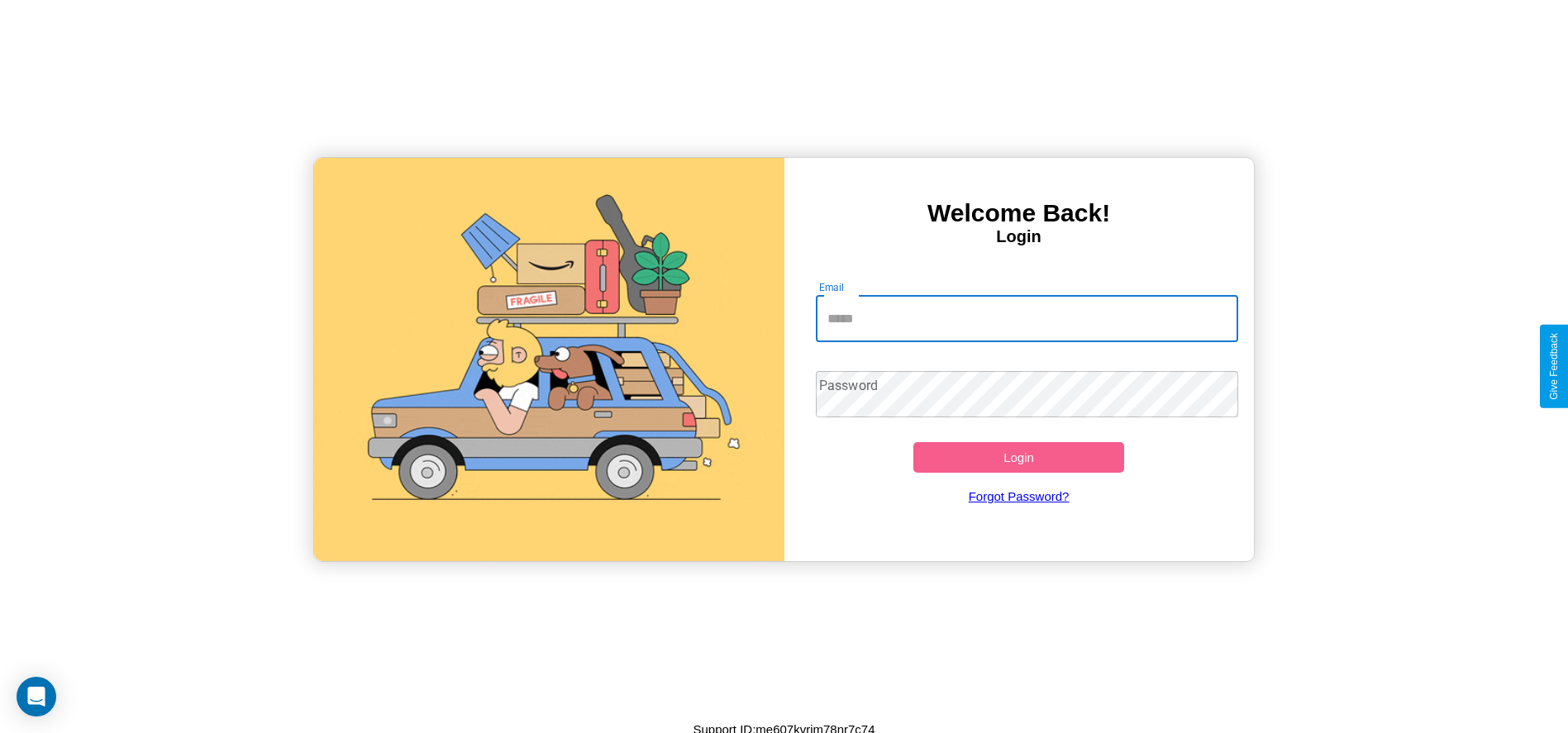
click at [1027, 318] on input "Email" at bounding box center [1027, 319] width 422 height 46
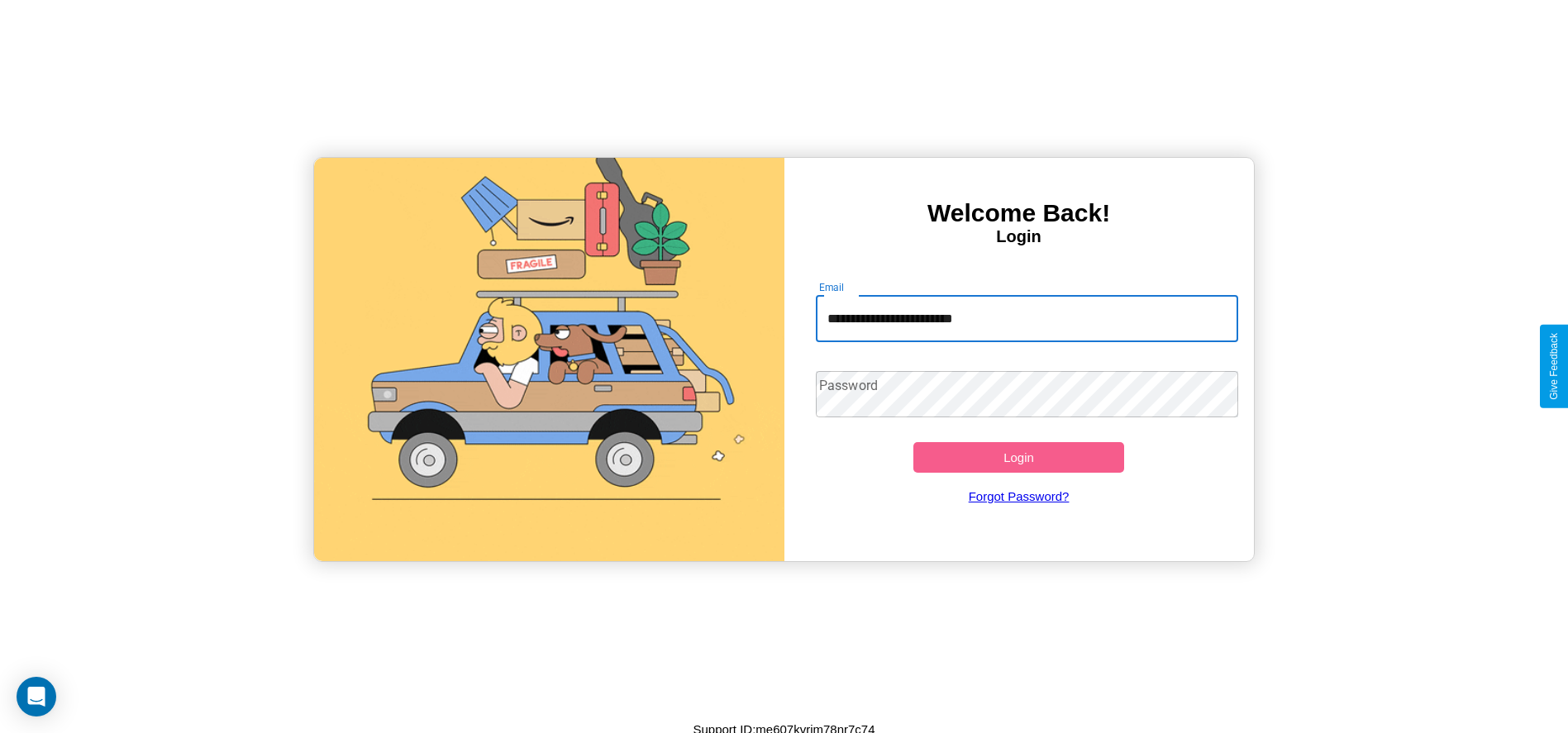
type input "**********"
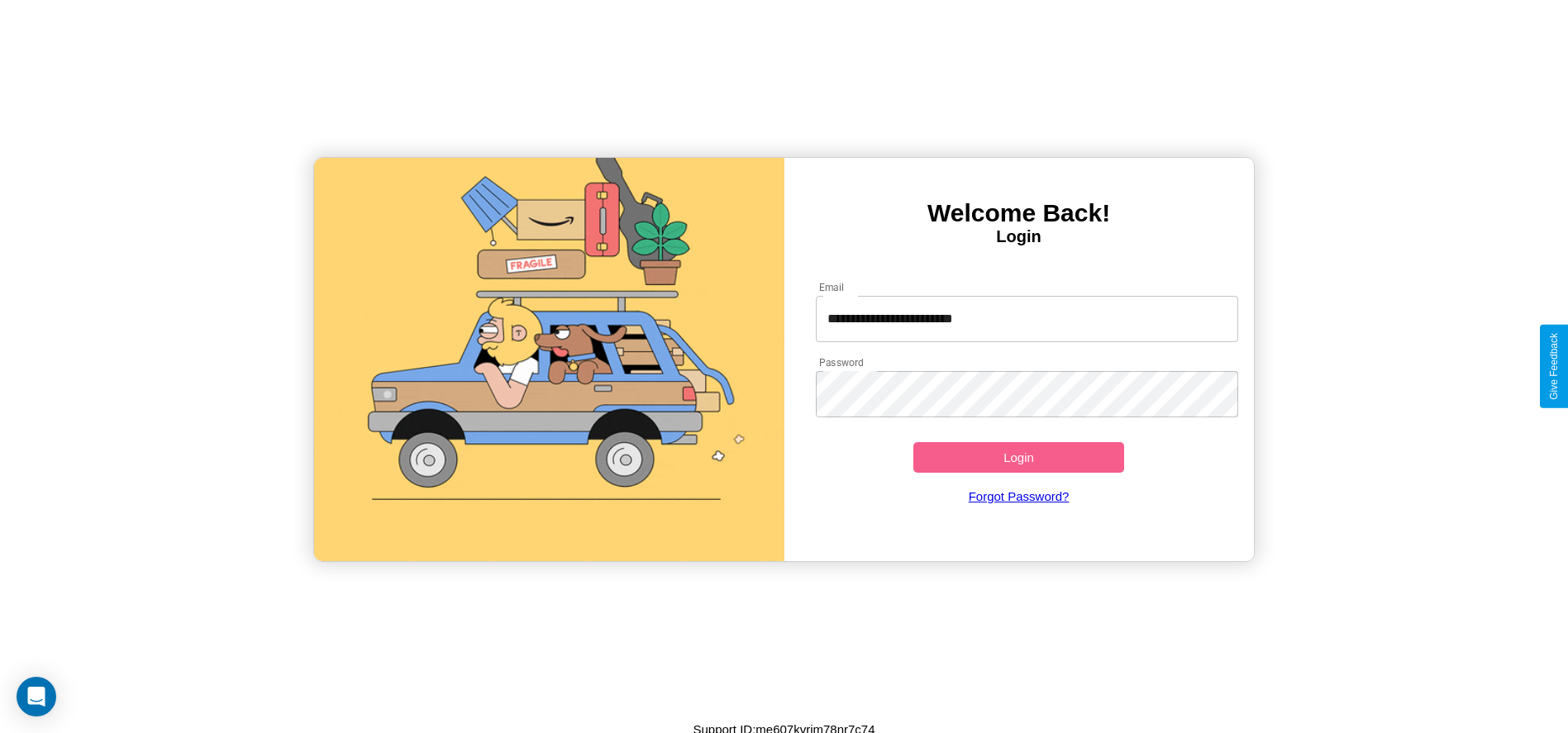
click at [1019, 457] on button "Login" at bounding box center [1019, 457] width 212 height 31
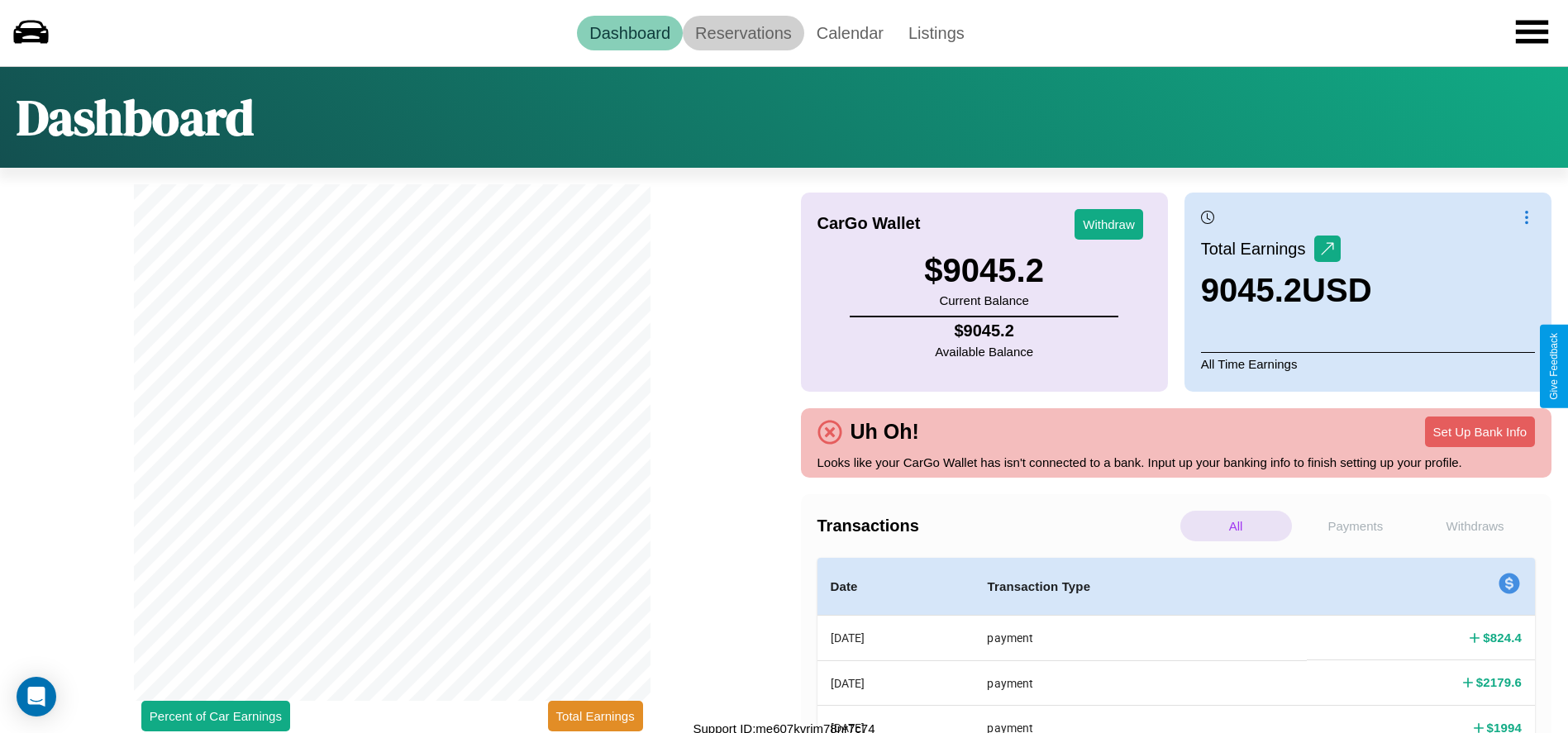
click at [743, 32] on link "Reservations" at bounding box center [743, 32] width 121 height 34
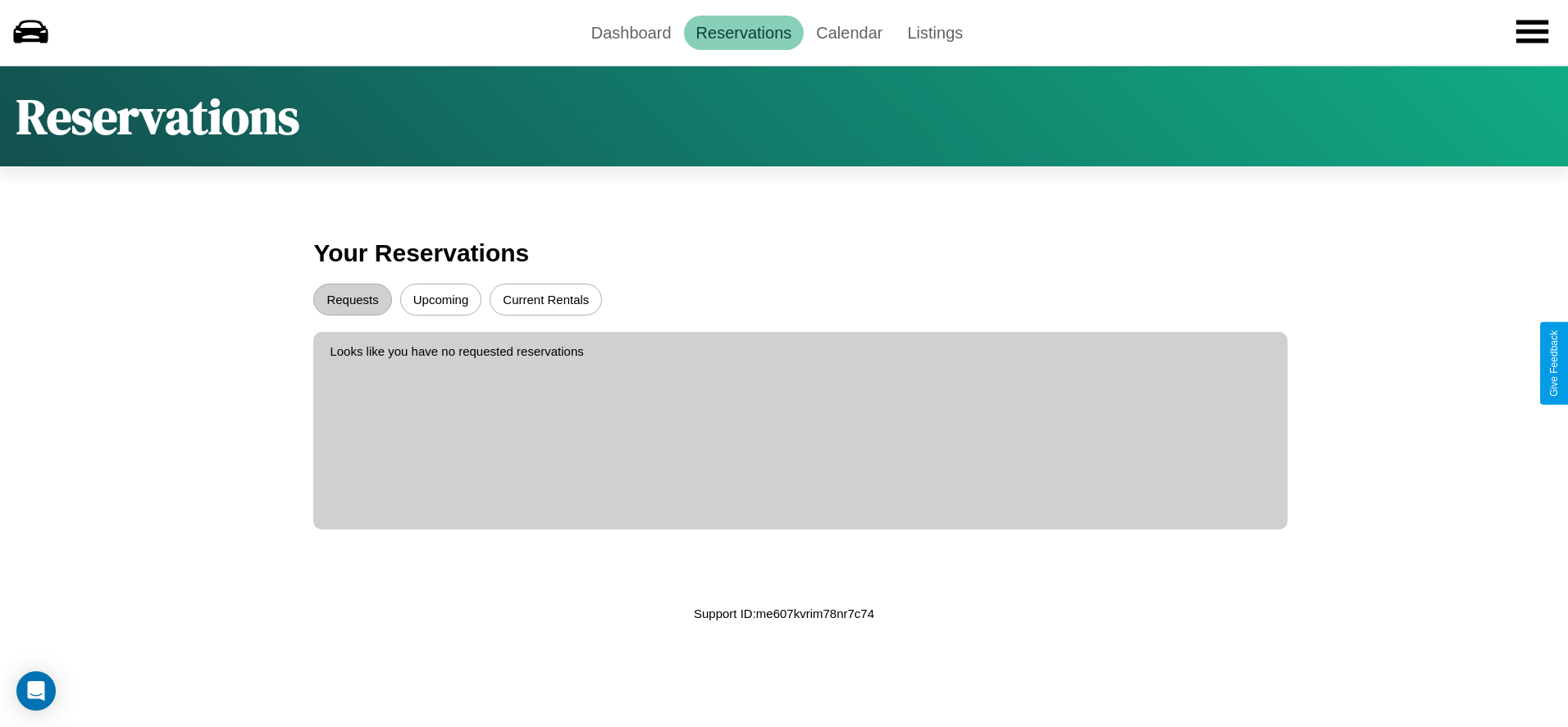
click at [440, 300] on button "Upcoming" at bounding box center [441, 300] width 82 height 32
click at [352, 300] on button "Requests" at bounding box center [352, 300] width 78 height 32
